Goal: Information Seeking & Learning: Learn about a topic

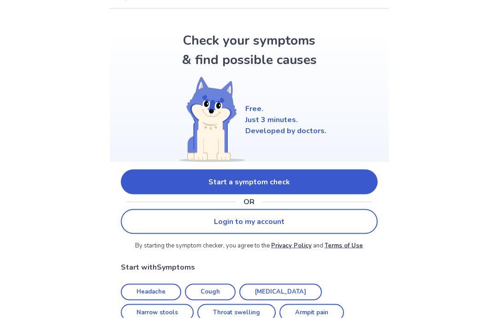
scroll to position [19, 0]
click at [137, 178] on link "Start a symptom check" at bounding box center [249, 181] width 257 height 25
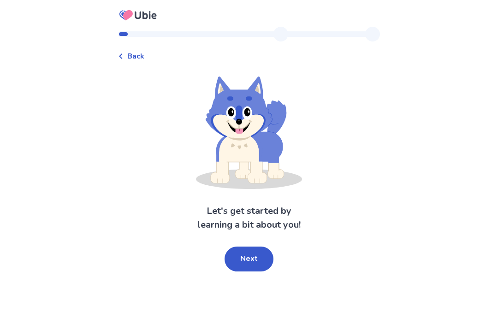
scroll to position [37, 0]
click at [241, 247] on button "Next" at bounding box center [249, 259] width 49 height 25
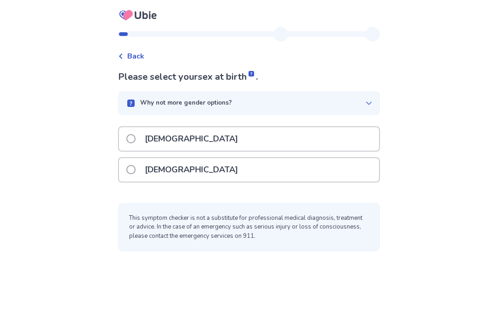
click at [136, 134] on span at bounding box center [130, 138] width 9 height 9
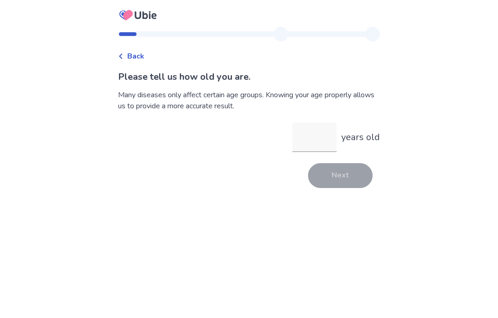
click at [322, 144] on input "years old" at bounding box center [314, 138] width 44 height 30
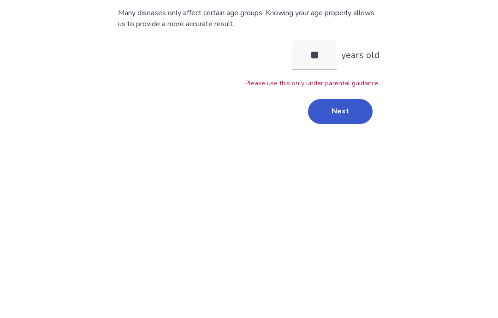
type input "**"
click at [349, 89] on div "Please tell us how old you are. Many diseases only affect certain age groups. K…" at bounding box center [249, 138] width 262 height 136
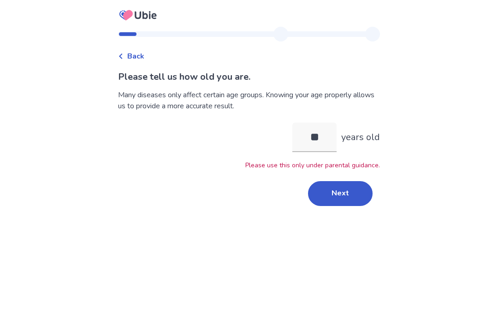
click at [347, 181] on button "Next" at bounding box center [340, 193] width 65 height 25
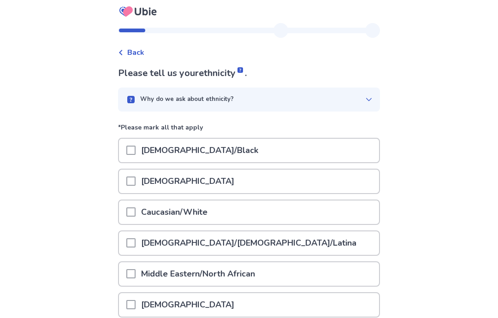
scroll to position [6, 0]
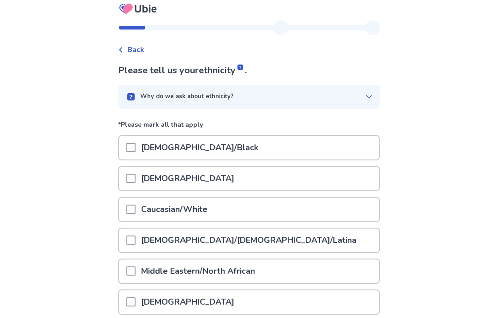
click at [136, 146] on span at bounding box center [130, 147] width 9 height 9
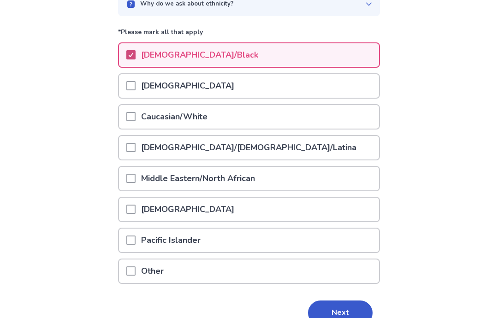
scroll to position [110, 0]
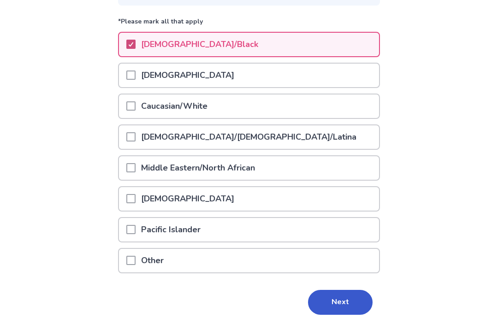
click at [349, 302] on button "Next" at bounding box center [340, 302] width 65 height 25
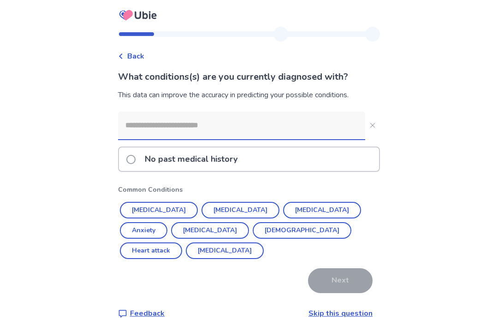
click at [142, 120] on input at bounding box center [241, 126] width 247 height 28
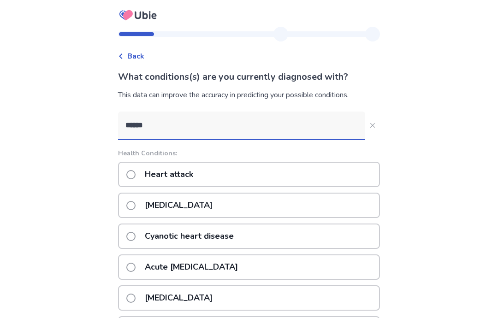
click at [158, 129] on input "*****" at bounding box center [241, 126] width 247 height 28
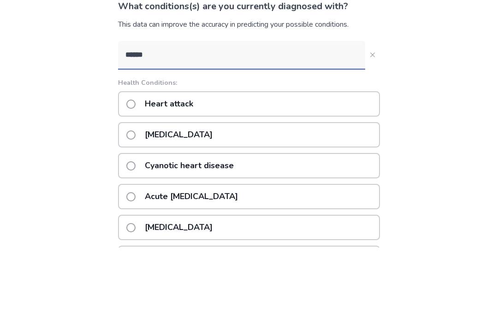
type input "*****"
click at [366, 118] on button "*****" at bounding box center [372, 125] width 15 height 15
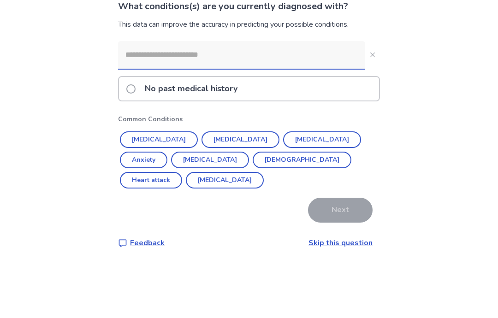
scroll to position [37, 0]
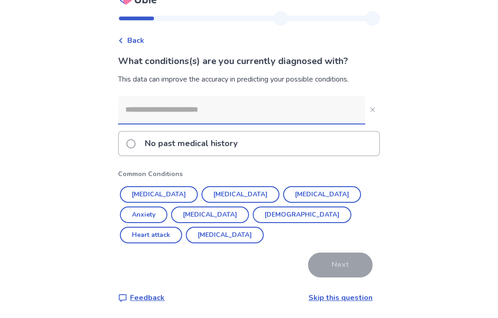
click at [143, 96] on input at bounding box center [241, 110] width 247 height 28
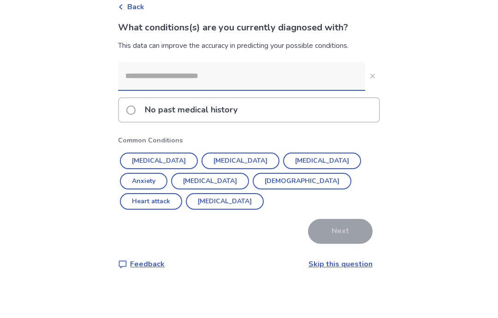
paste input "**********"
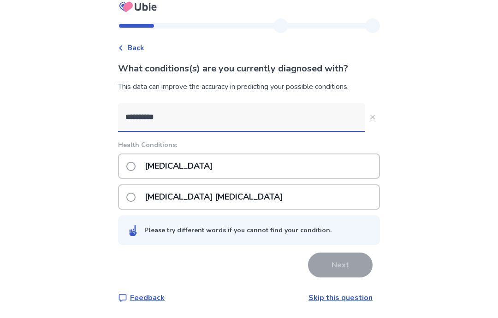
type input "**********"
click at [136, 162] on span at bounding box center [130, 166] width 9 height 9
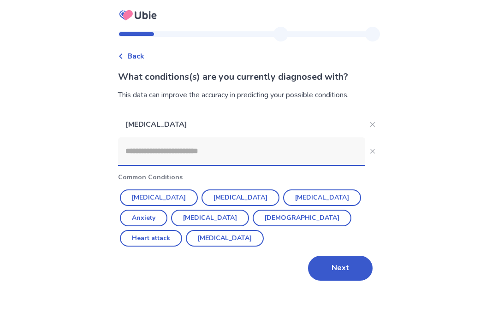
click at [137, 137] on input at bounding box center [241, 151] width 247 height 28
click at [354, 256] on button "Next" at bounding box center [340, 268] width 65 height 25
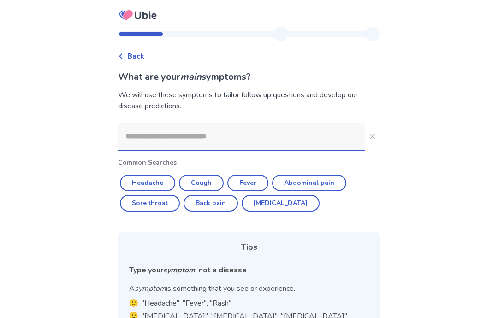
click at [142, 138] on input at bounding box center [241, 137] width 247 height 28
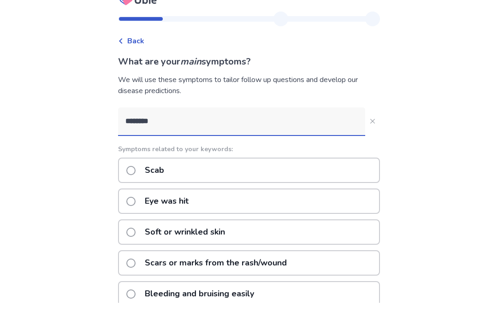
scroll to position [15, 0]
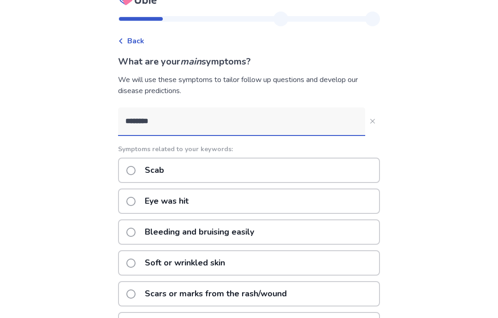
click at [181, 118] on input "*******" at bounding box center [241, 121] width 247 height 28
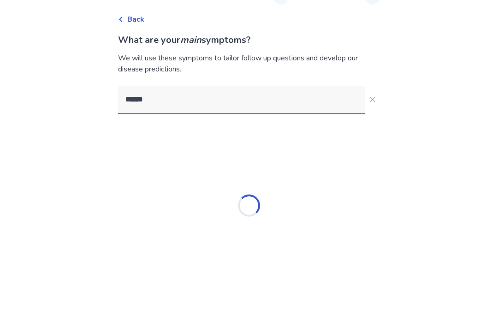
type input "*****"
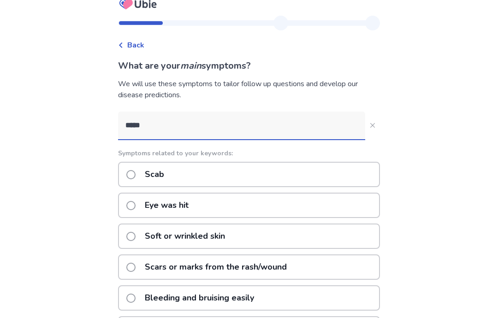
scroll to position [0, 0]
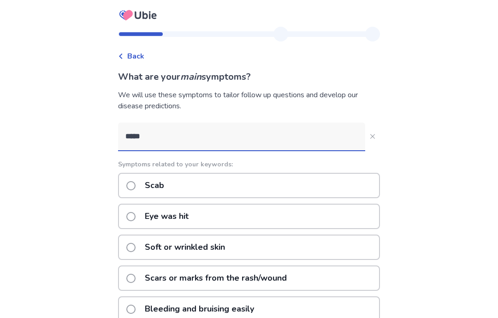
click at [153, 177] on p "Scab" at bounding box center [154, 186] width 30 height 24
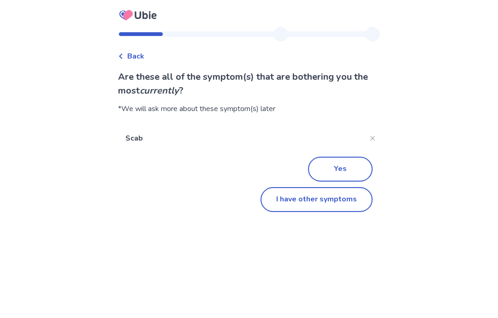
click at [356, 173] on button "Yes" at bounding box center [340, 169] width 65 height 25
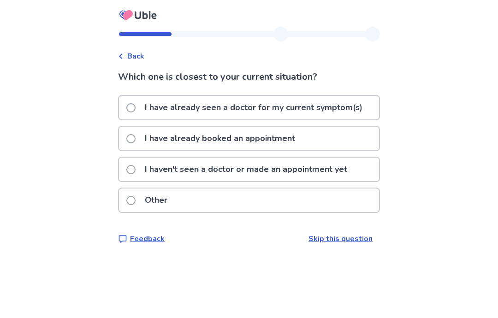
click at [353, 174] on p "I haven't seen a doctor or made an appointment yet" at bounding box center [246, 170] width 214 height 24
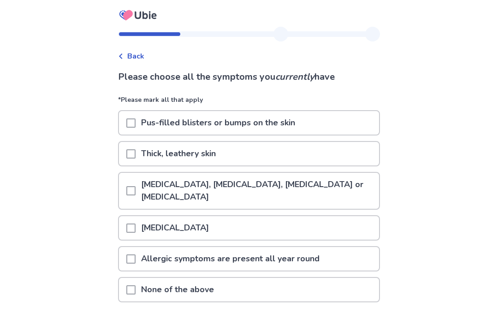
click at [134, 239] on div at bounding box center [130, 228] width 9 height 24
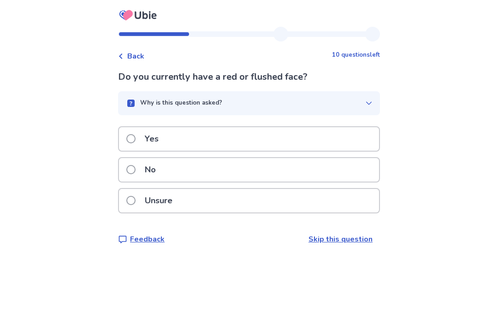
click at [136, 168] on span at bounding box center [130, 169] width 9 height 9
click at [135, 167] on span at bounding box center [130, 169] width 9 height 9
click at [142, 169] on label "No" at bounding box center [143, 170] width 35 height 24
click at [132, 167] on span at bounding box center [130, 169] width 9 height 9
click at [127, 165] on div "No" at bounding box center [249, 170] width 260 height 24
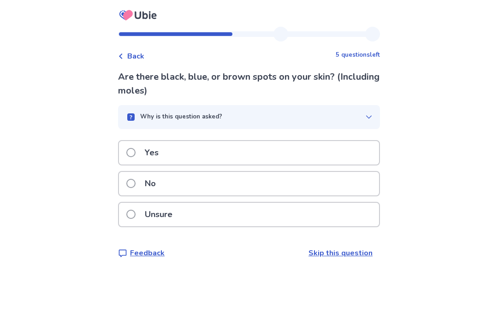
click at [134, 179] on label "No" at bounding box center [143, 184] width 35 height 24
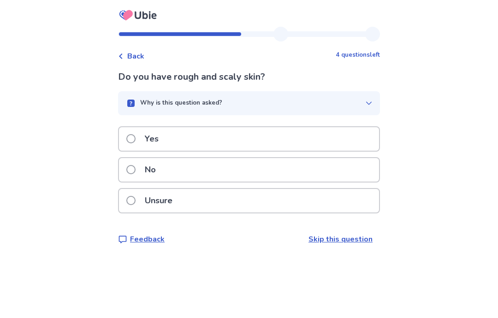
click at [136, 169] on span at bounding box center [130, 169] width 9 height 9
click at [136, 166] on span at bounding box center [130, 169] width 9 height 9
click at [140, 163] on label "No" at bounding box center [143, 170] width 35 height 24
click at [135, 167] on span at bounding box center [130, 169] width 9 height 9
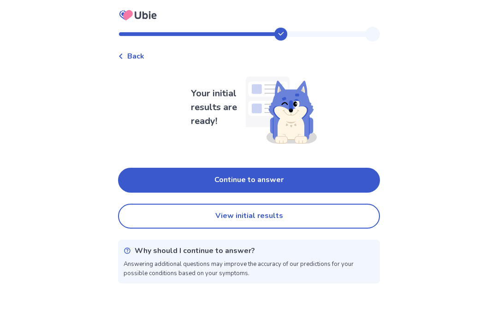
click at [132, 183] on button "Continue to answer" at bounding box center [249, 180] width 262 height 25
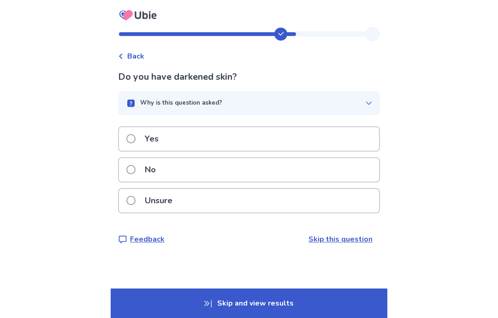
click at [136, 168] on span at bounding box center [130, 169] width 9 height 9
click at [132, 167] on label "No" at bounding box center [143, 170] width 35 height 24
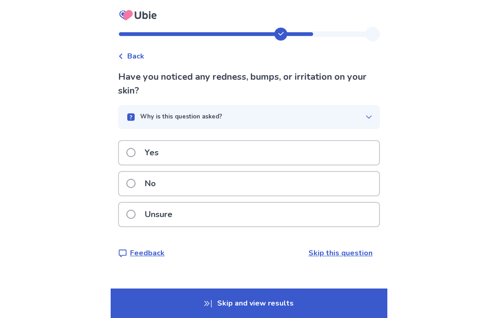
click at [133, 186] on span at bounding box center [130, 183] width 9 height 9
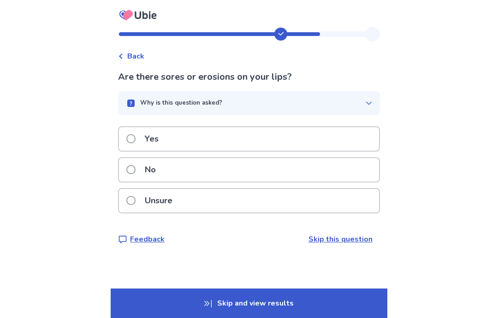
click at [136, 167] on span at bounding box center [130, 169] width 9 height 9
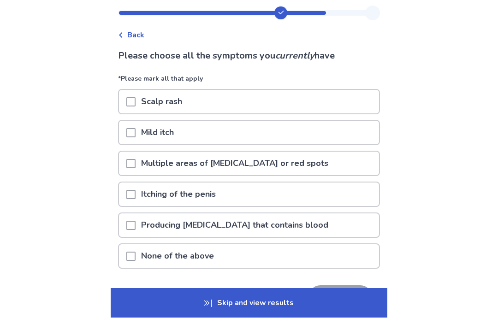
scroll to position [21, 0]
click at [135, 261] on div at bounding box center [130, 256] width 9 height 24
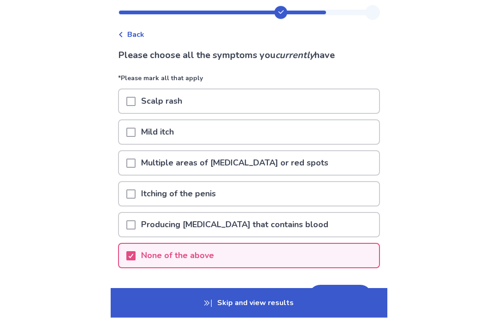
scroll to position [22, 0]
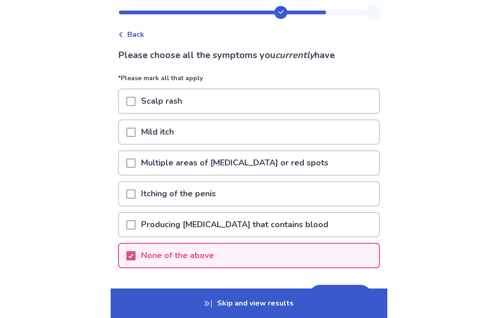
click at [338, 295] on button "Next" at bounding box center [340, 297] width 65 height 25
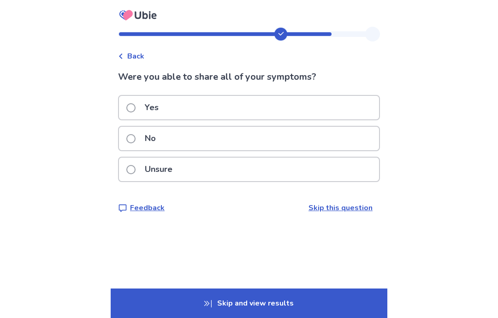
click at [142, 108] on label "Yes" at bounding box center [145, 108] width 38 height 24
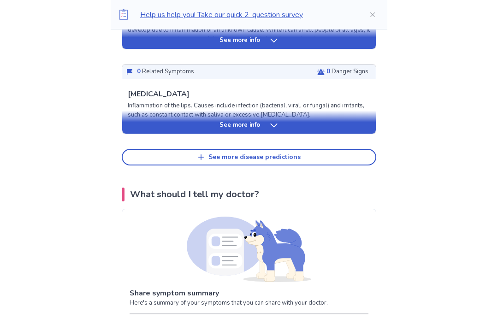
scroll to position [485, 0]
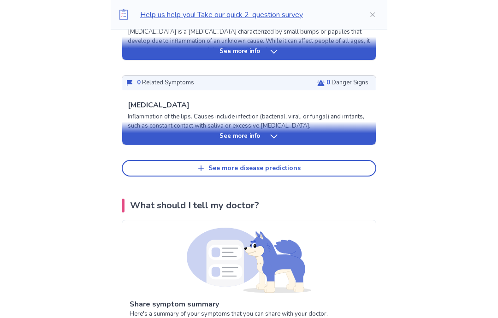
click at [144, 160] on button "See more disease predictions" at bounding box center [249, 168] width 255 height 17
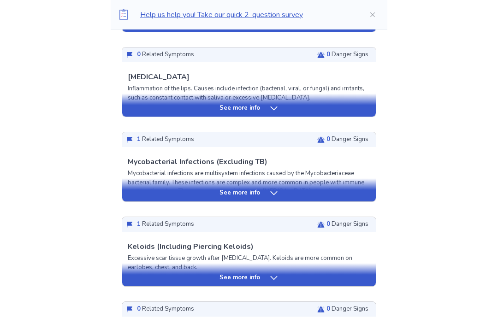
scroll to position [513, 0]
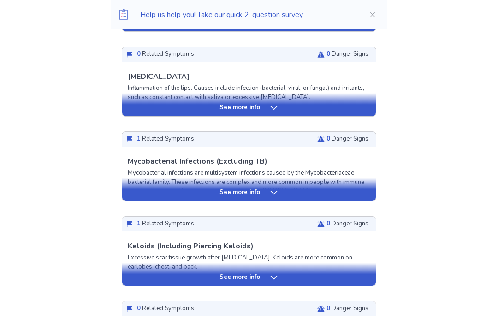
click at [143, 189] on div "See more info" at bounding box center [249, 193] width 254 height 9
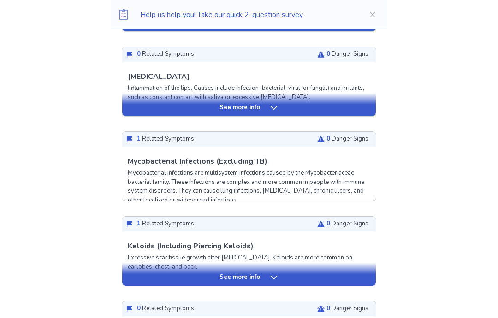
scroll to position [514, 0]
